Goal: Task Accomplishment & Management: Manage account settings

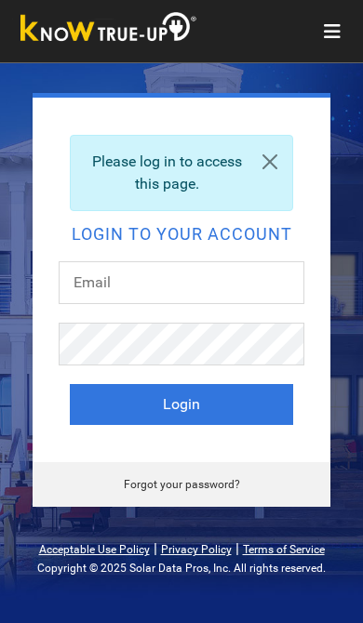
click at [255, 396] on button "Login" at bounding box center [181, 404] width 223 height 41
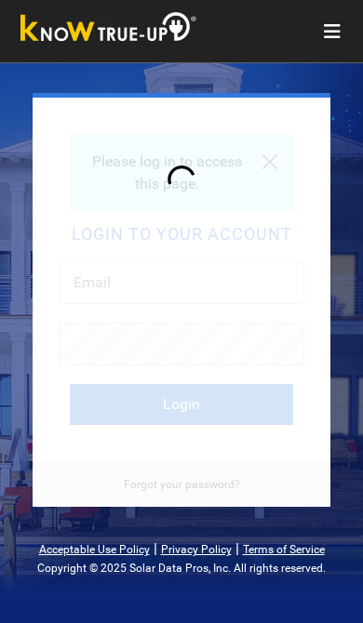
click at [205, 211] on div at bounding box center [182, 302] width 298 height 409
click at [204, 207] on div at bounding box center [182, 302] width 298 height 409
click at [334, 38] on icon "Toggle navigation" at bounding box center [332, 31] width 17 height 19
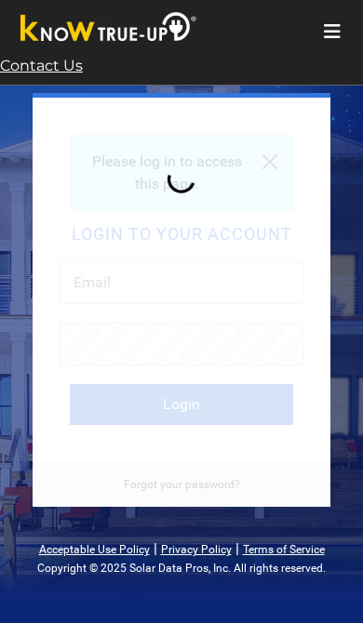
click at [205, 174] on div at bounding box center [182, 302] width 298 height 409
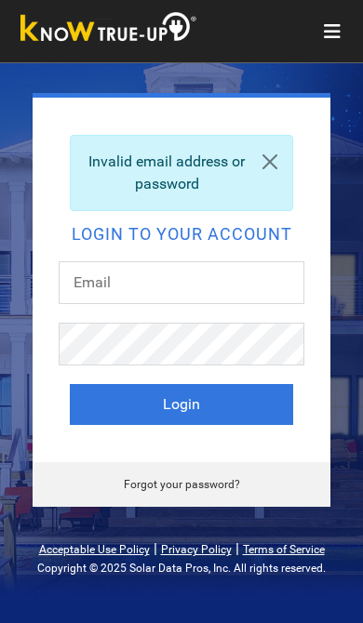
click at [243, 398] on button "Login" at bounding box center [181, 404] width 223 height 41
click at [276, 157] on link at bounding box center [269, 162] width 45 height 52
